Goal: Information Seeking & Learning: Find specific fact

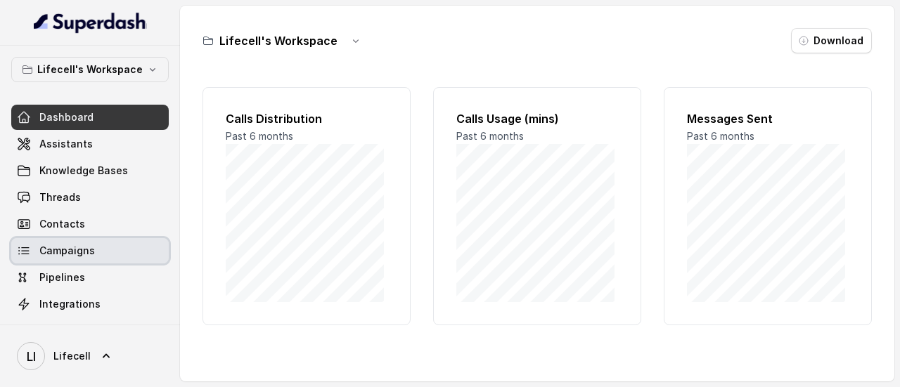
click at [73, 259] on link "Campaigns" at bounding box center [89, 250] width 157 height 25
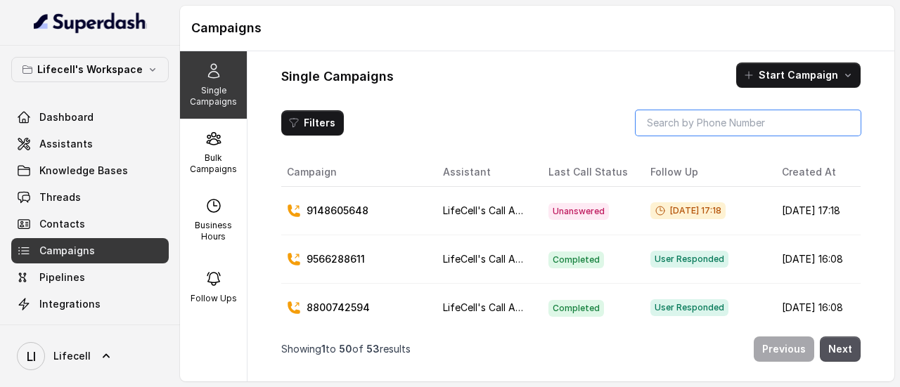
click at [699, 128] on input "search" at bounding box center [747, 122] width 225 height 25
paste input "9148605648"
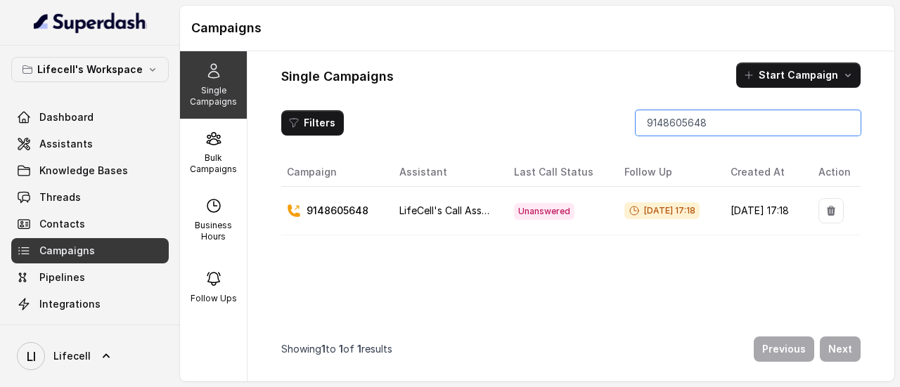
type input "9148605648"
click at [340, 210] on p "9148605648" at bounding box center [337, 212] width 62 height 14
click at [663, 123] on input "9148605648" at bounding box center [747, 122] width 225 height 25
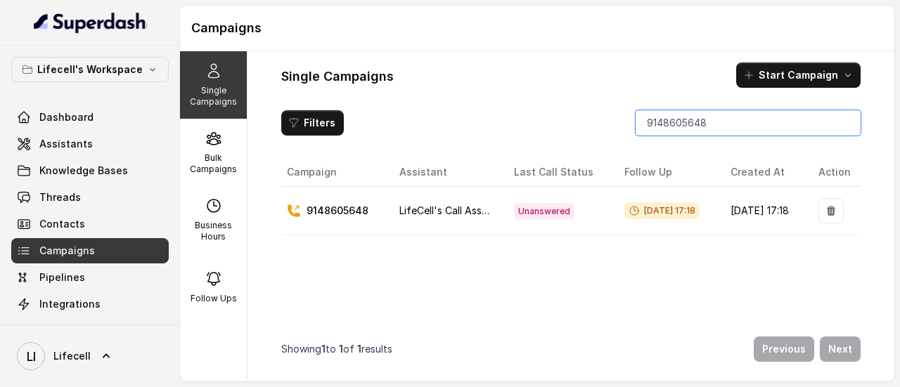
click at [680, 127] on input "9148605648" at bounding box center [747, 122] width 225 height 25
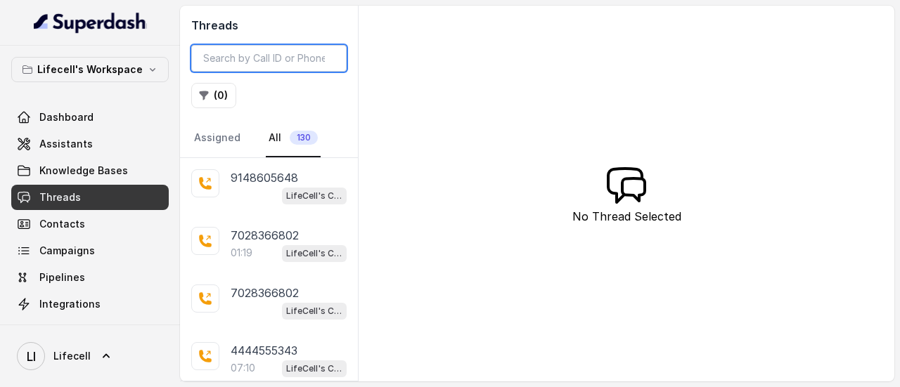
click at [272, 54] on input "search" at bounding box center [268, 58] width 155 height 27
paste input "9148605648"
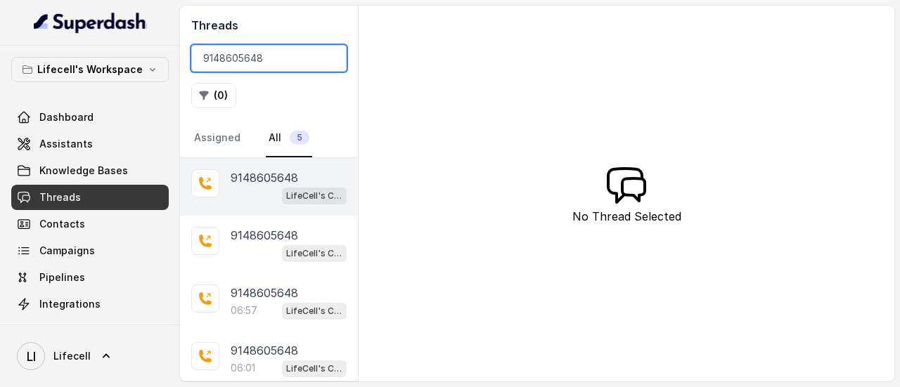
type input "9148605648"
click at [233, 179] on p "9148605648" at bounding box center [264, 177] width 67 height 17
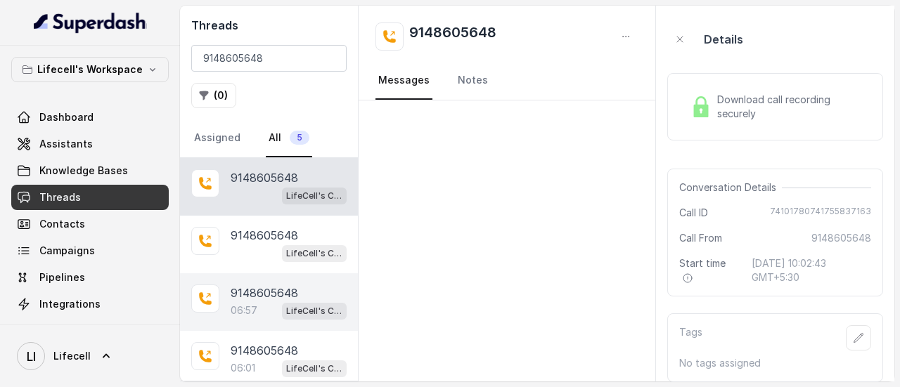
click at [233, 311] on p "06:57" at bounding box center [244, 311] width 27 height 14
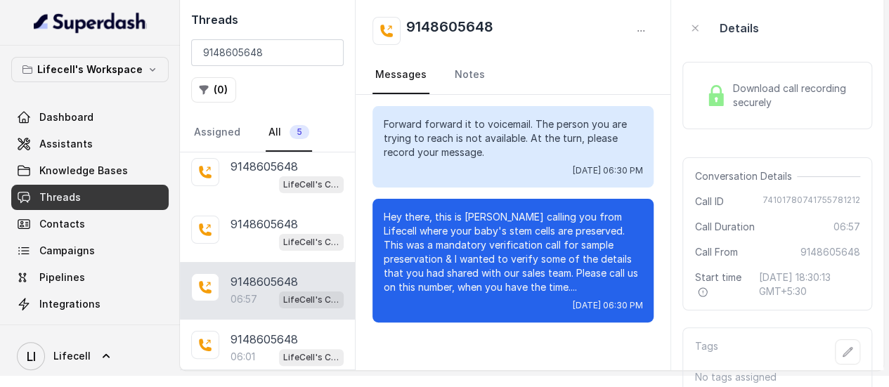
scroll to position [18, 0]
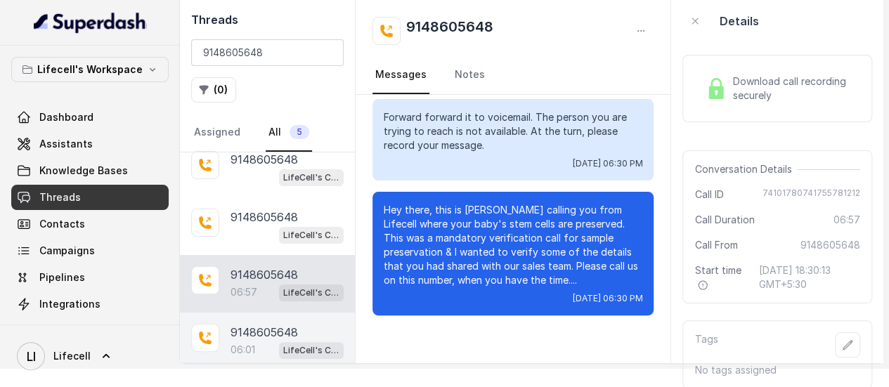
click at [242, 337] on p "9148605648" at bounding box center [264, 332] width 67 height 17
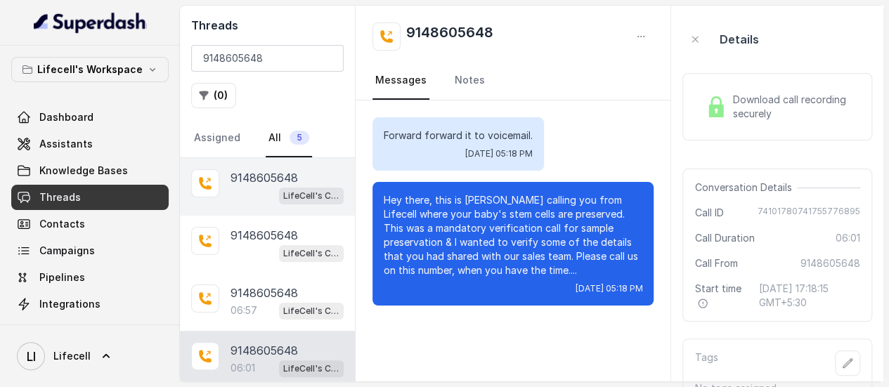
click at [258, 183] on p "9148605648" at bounding box center [264, 177] width 67 height 17
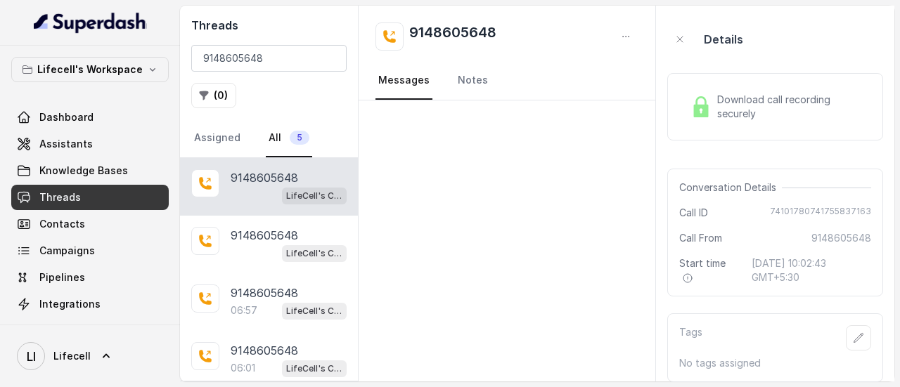
click at [810, 213] on span "74101780741755837163" at bounding box center [820, 213] width 101 height 14
click at [693, 213] on span "Call ID" at bounding box center [693, 213] width 29 height 14
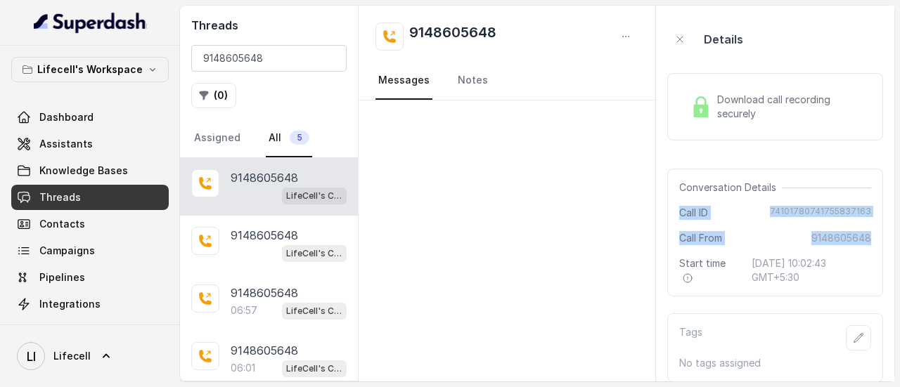
drag, startPoint x: 678, startPoint y: 207, endPoint x: 879, endPoint y: 232, distance: 201.8
click at [881, 231] on div "Conversation Details Call ID 74101780741755837163 Call From 9148605648 Start ti…" at bounding box center [775, 233] width 216 height 128
copy div "Call ID 74101780741755837163 Call From 9148605648"
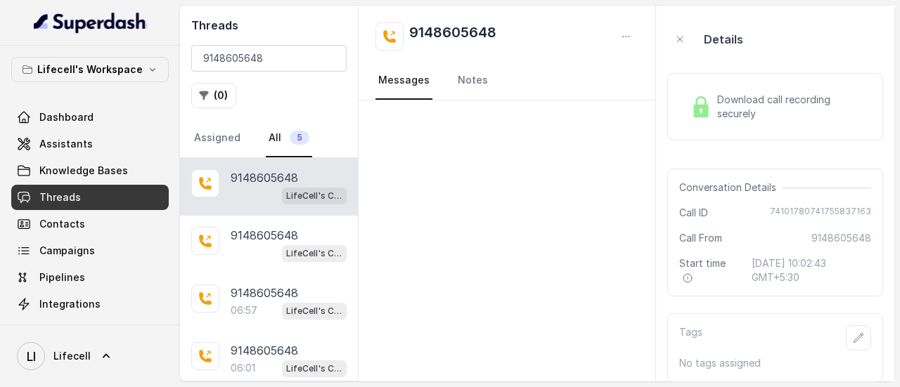
click at [469, 27] on h2 "9148605648" at bounding box center [452, 36] width 87 height 28
copy h2 "9148605648"
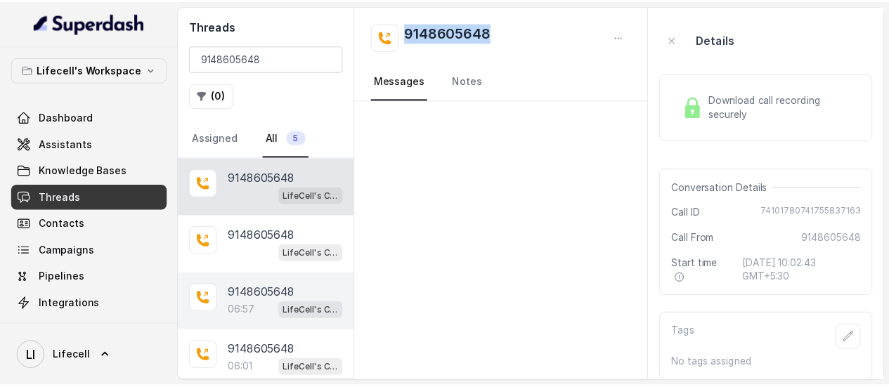
scroll to position [61, 0]
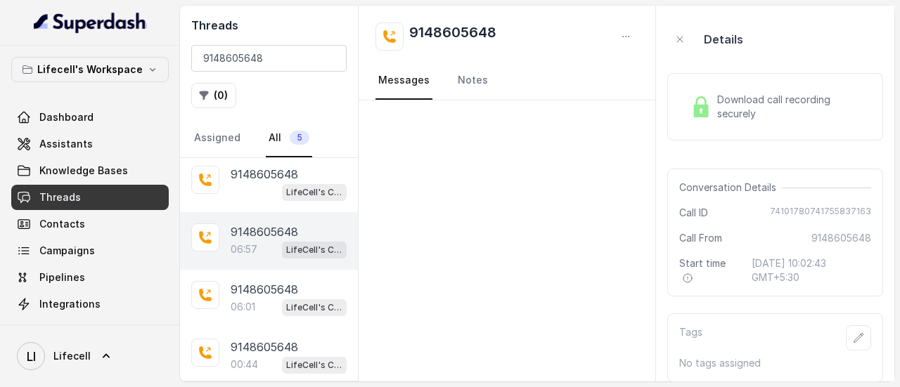
click at [250, 253] on p "06:57" at bounding box center [244, 249] width 27 height 14
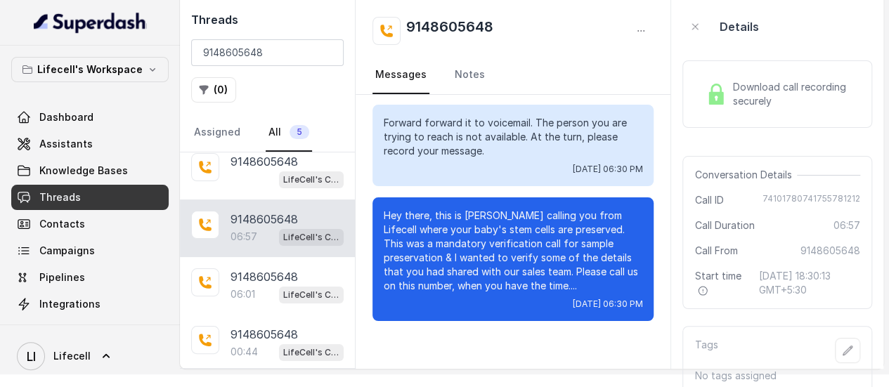
scroll to position [18, 0]
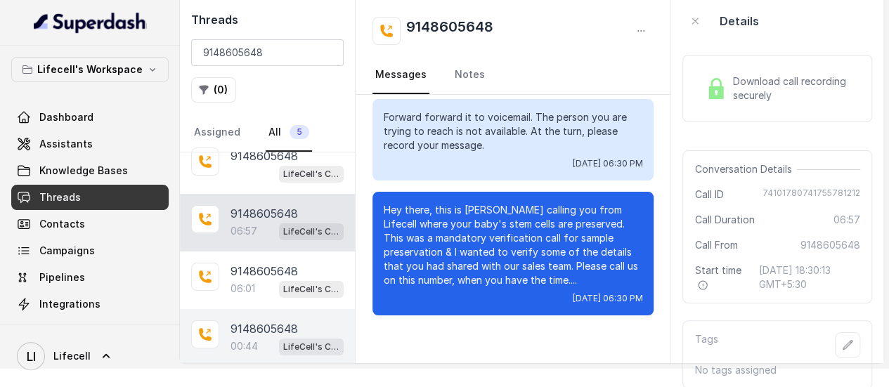
click at [261, 323] on p "9148605648" at bounding box center [264, 328] width 67 height 17
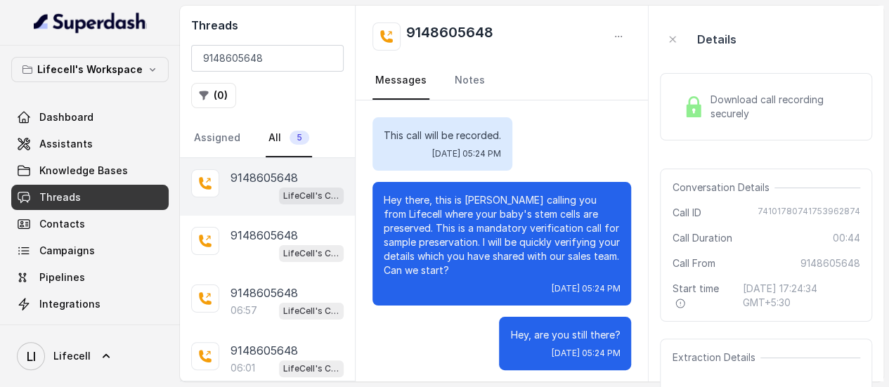
click at [236, 195] on div "LifeCell's Call Assistant" at bounding box center [287, 195] width 113 height 18
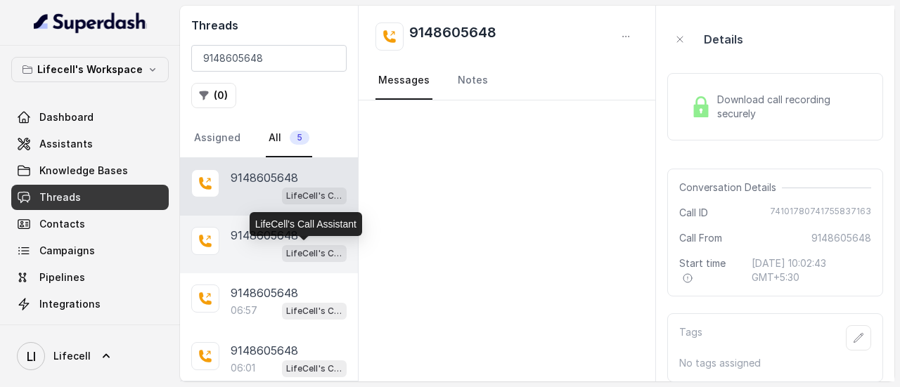
click at [282, 246] on span "LifeCell's Call Assistant" at bounding box center [314, 253] width 65 height 17
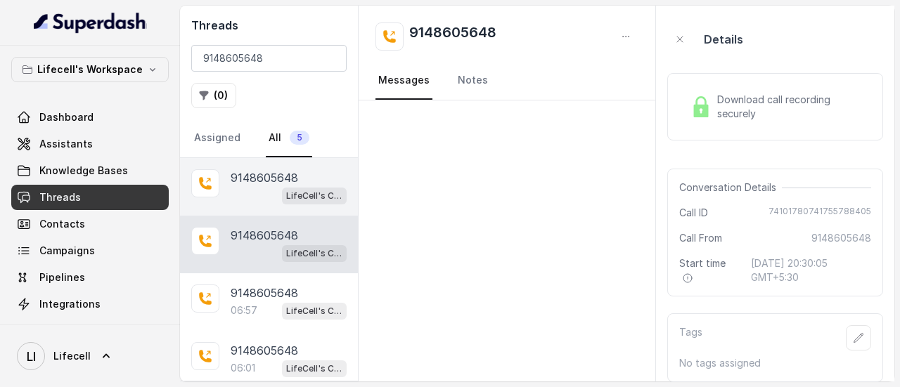
click at [247, 178] on p "9148605648" at bounding box center [264, 177] width 67 height 17
